Goal: Information Seeking & Learning: Learn about a topic

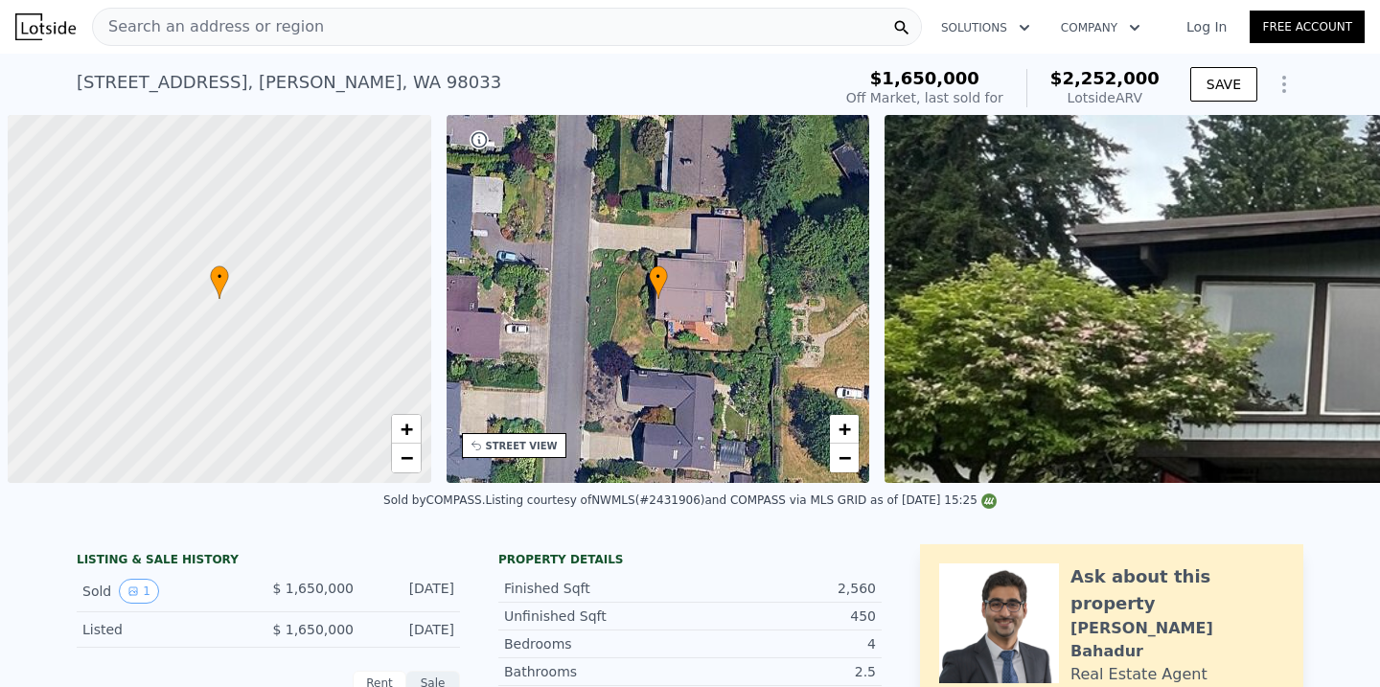
scroll to position [0, 8]
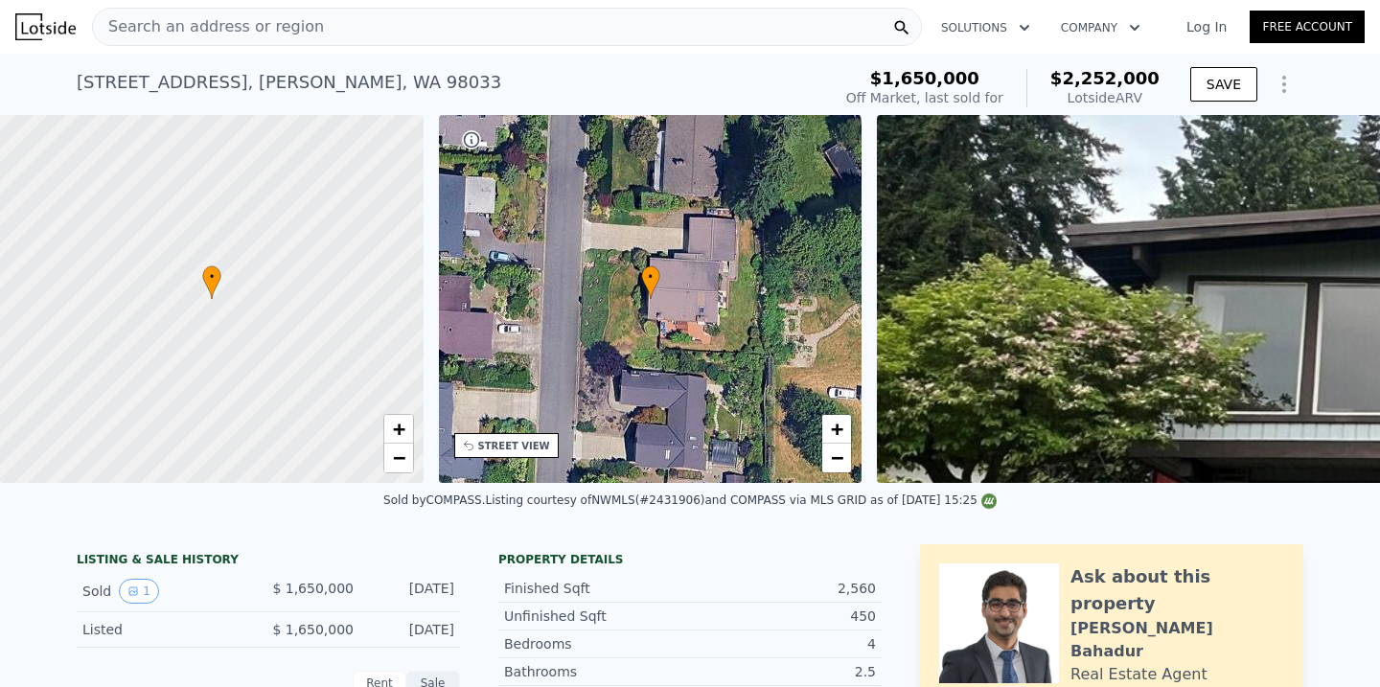
click at [514, 20] on div "Search an address or region" at bounding box center [507, 27] width 830 height 38
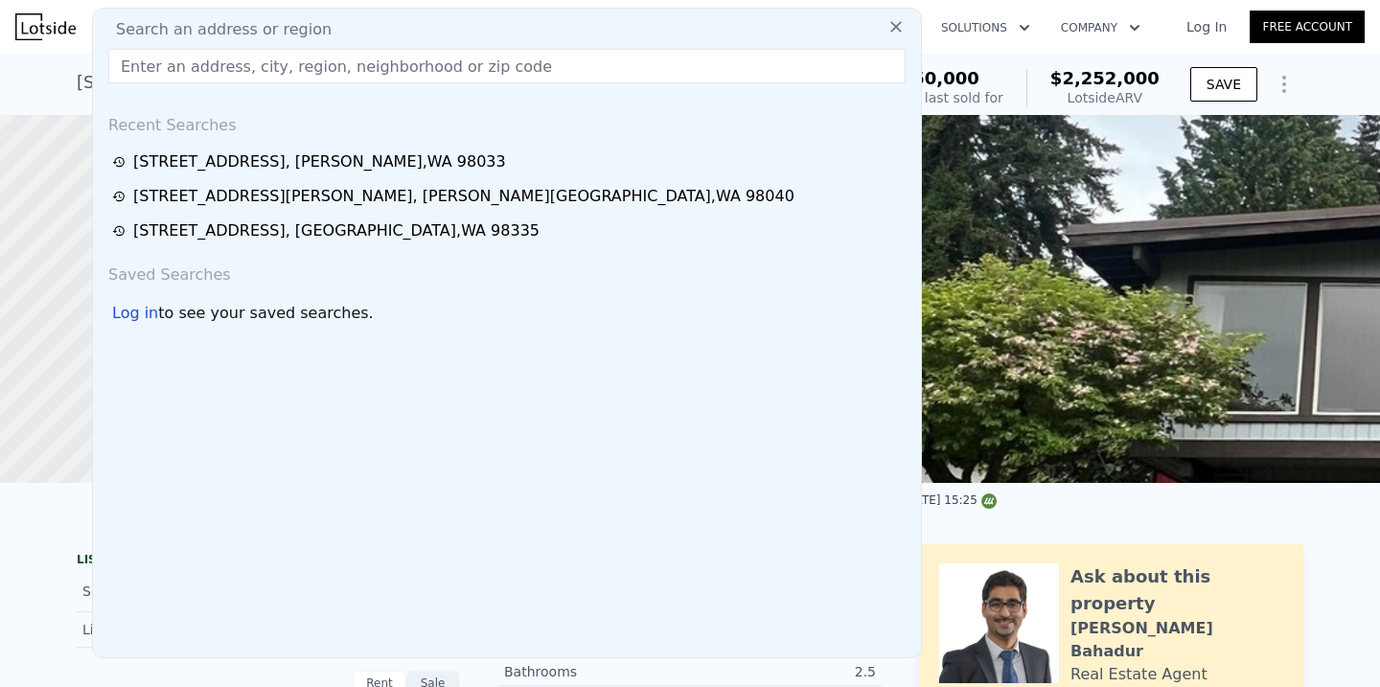
checkbox input "false"
checkbox input "true"
type input "$ 2,152,000"
type input "$ 171,513"
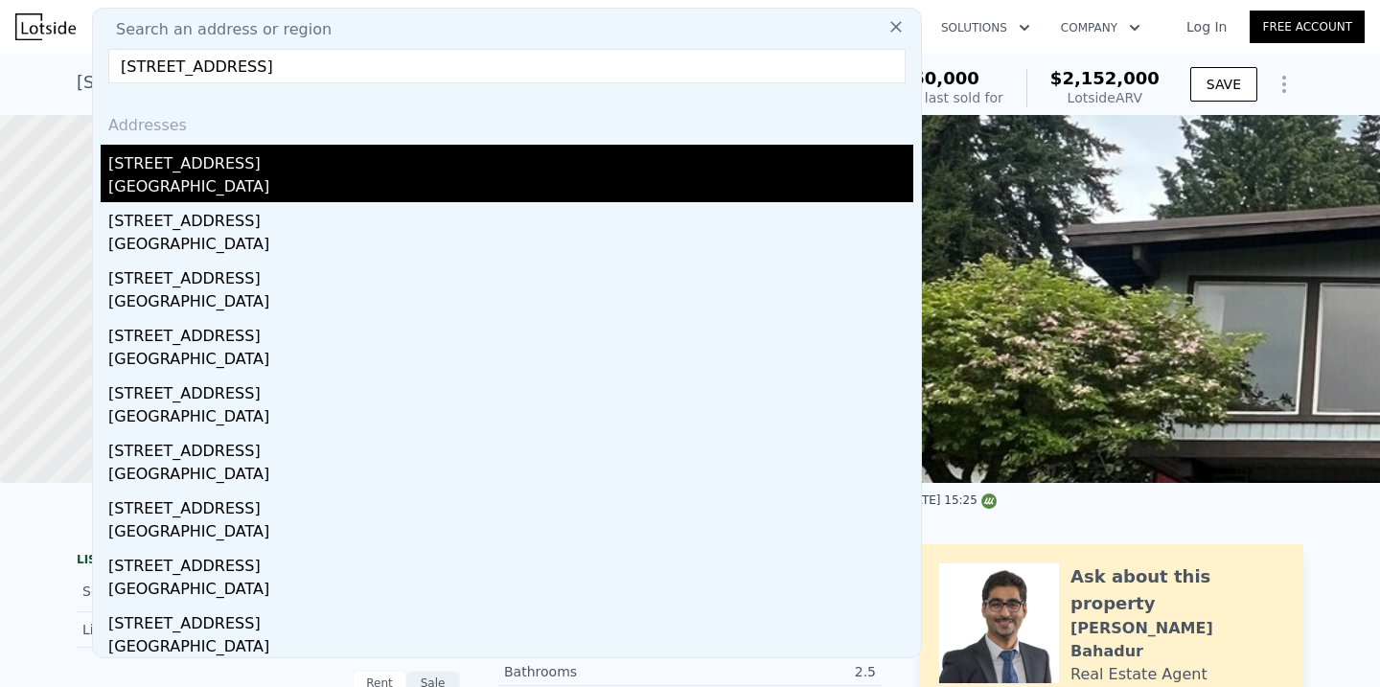
type input "[STREET_ADDRESS]"
click at [385, 171] on div "[STREET_ADDRESS]" at bounding box center [510, 160] width 805 height 31
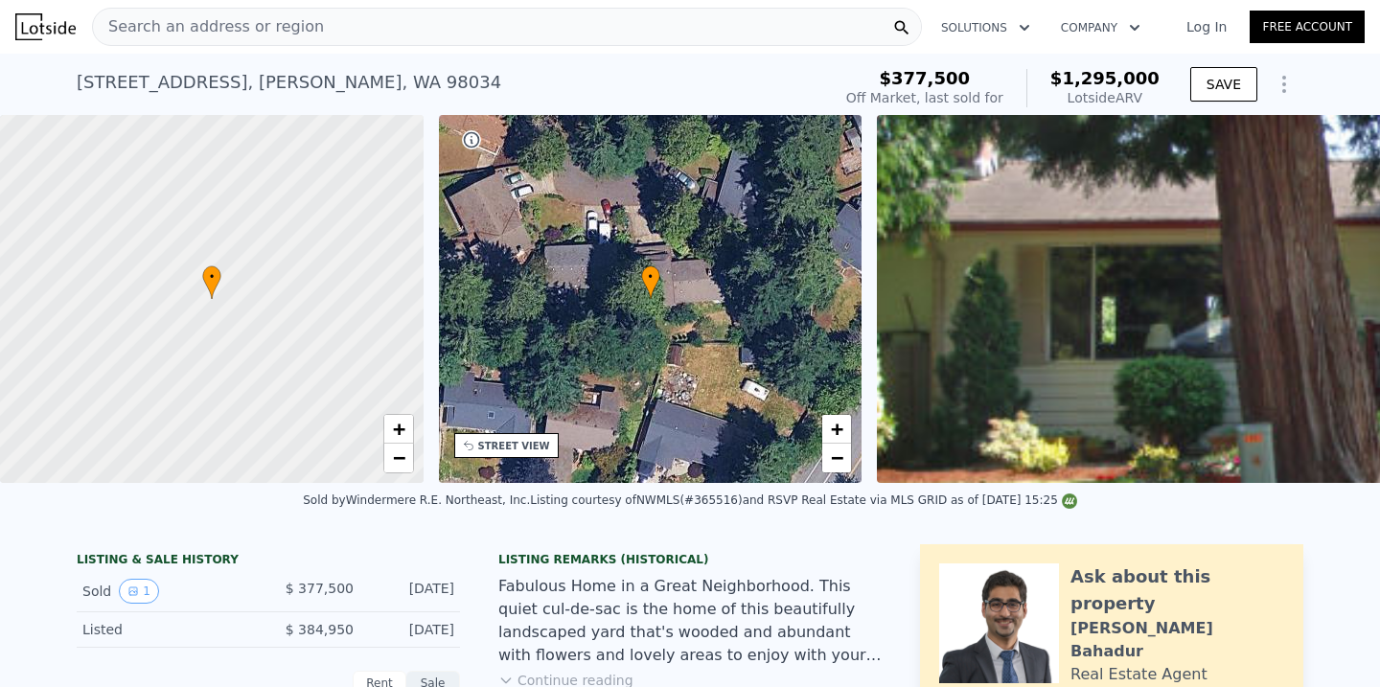
click at [494, 33] on div "Search an address or region" at bounding box center [507, 27] width 830 height 38
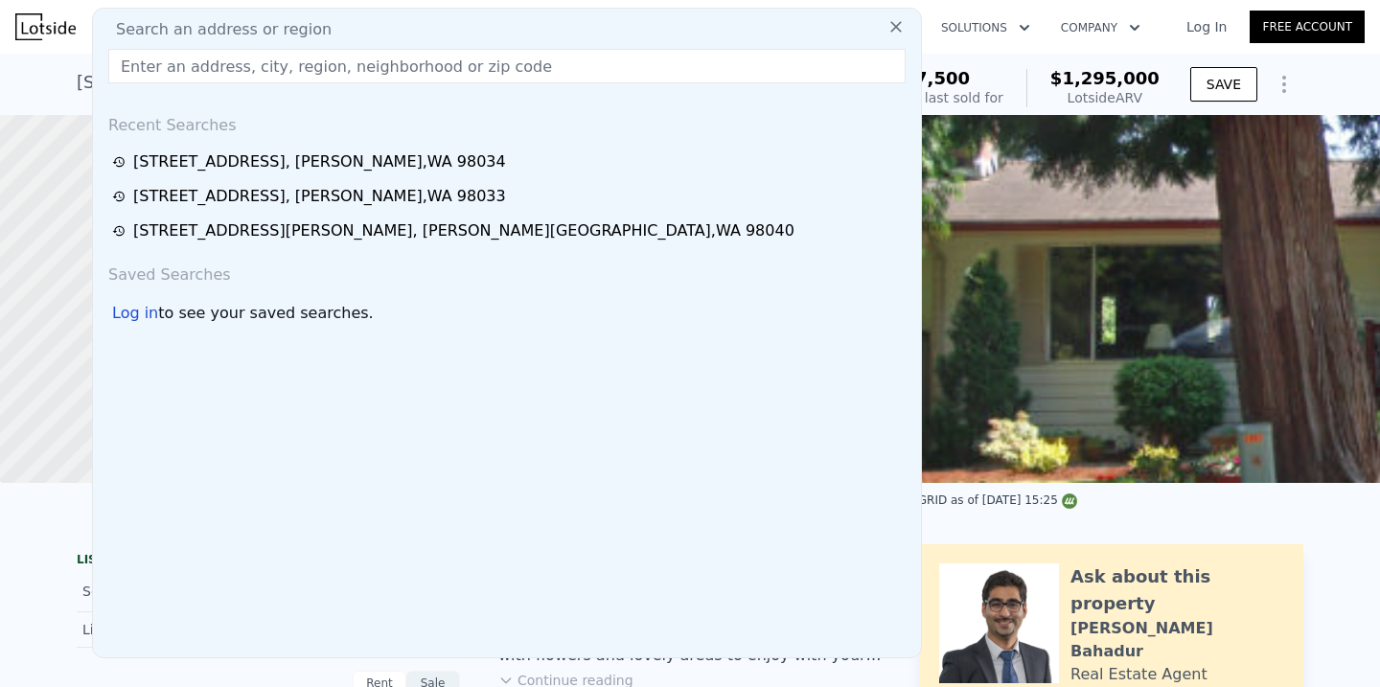
type input "[STREET_ADDRESS]"
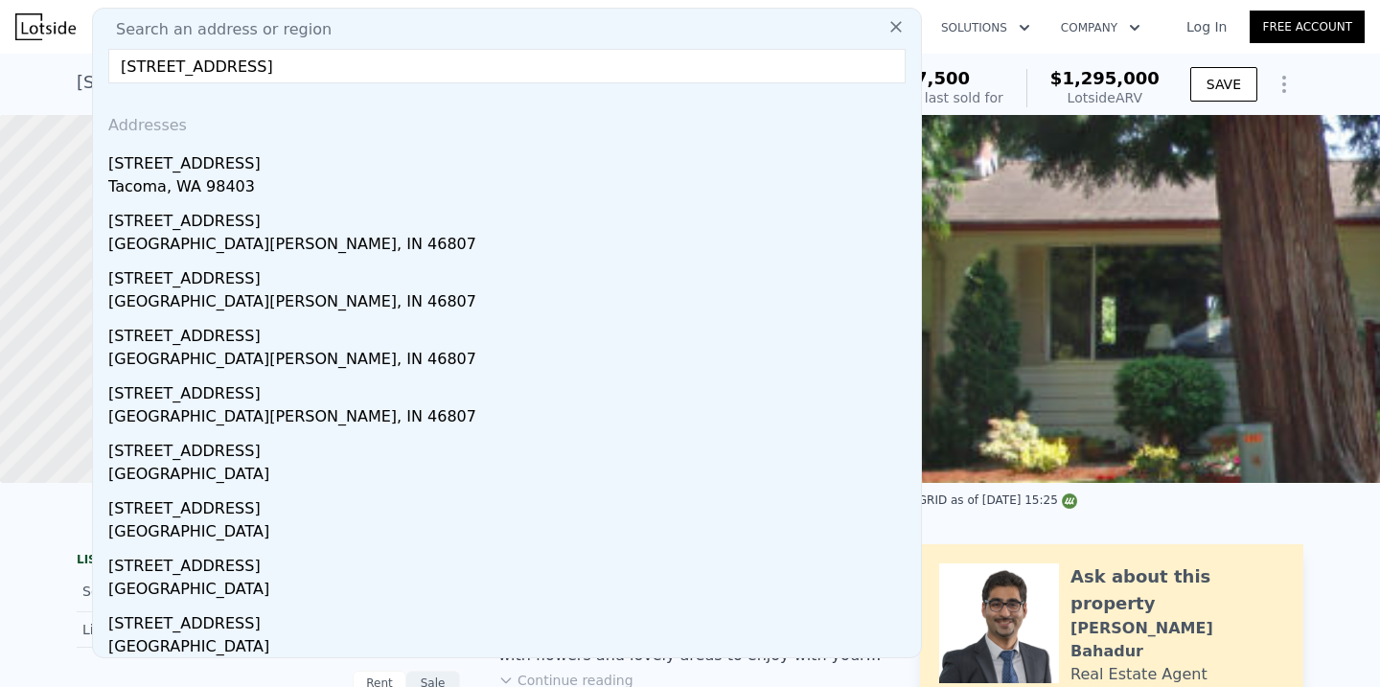
click at [408, 193] on div "Tacoma, WA 98403" at bounding box center [510, 188] width 805 height 27
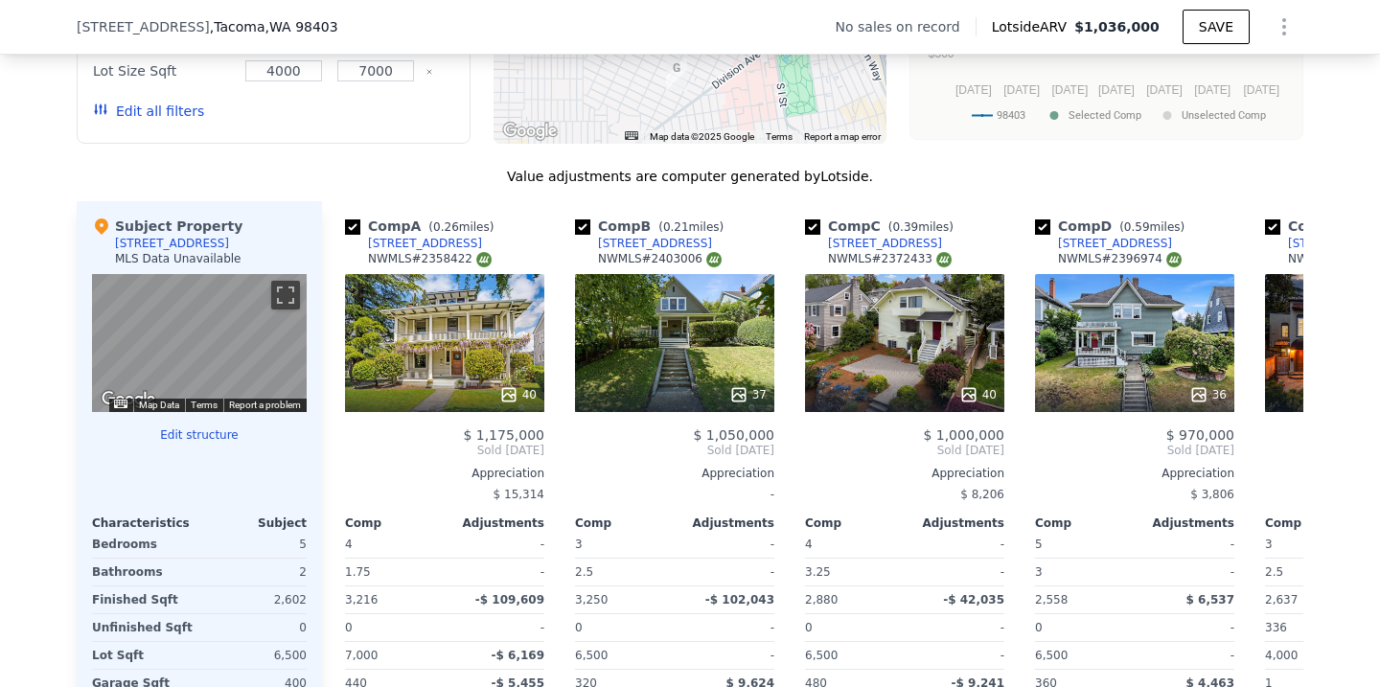
scroll to position [1541, 0]
